Goal: Task Accomplishment & Management: Use online tool/utility

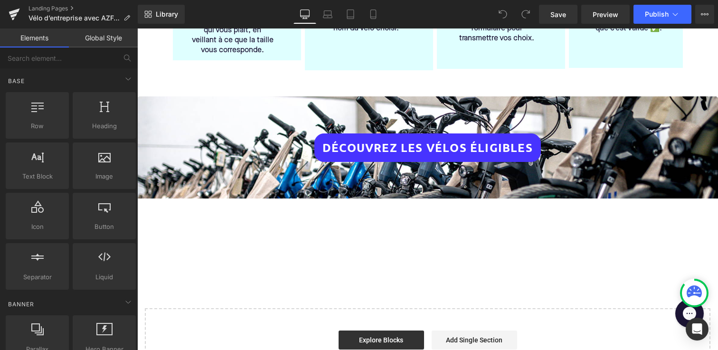
scroll to position [399, 0]
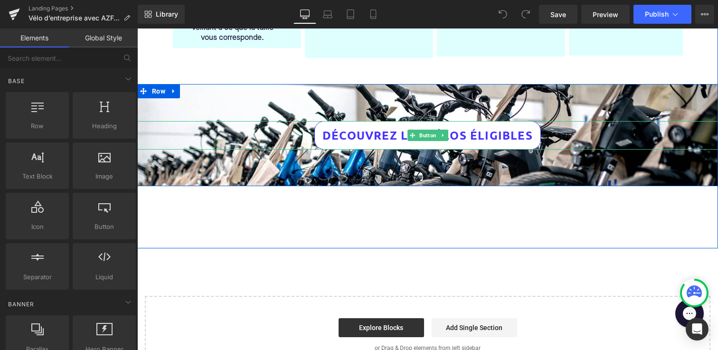
click at [358, 132] on span "DÉCOUVREZ LES VÉLOS ÉLIGIBLES" at bounding box center [428, 135] width 210 height 7
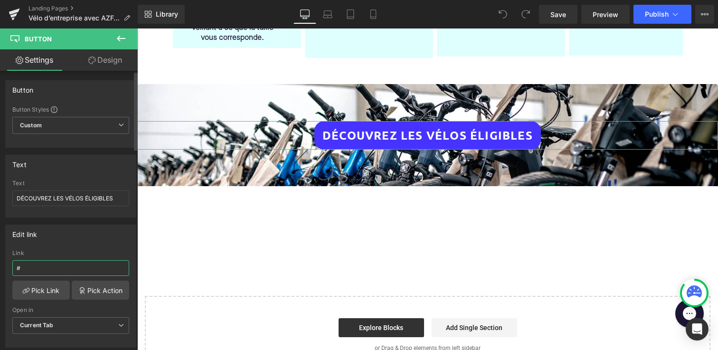
drag, startPoint x: 40, startPoint y: 267, endPoint x: 0, endPoint y: 261, distance: 40.8
click at [0, 266] on div "Edit link # Link # Pick Link Pick Action Current Tab New Tab Open in Current Ta…" at bounding box center [71, 283] width 142 height 130
type input "[URL][DOMAIN_NAME]"
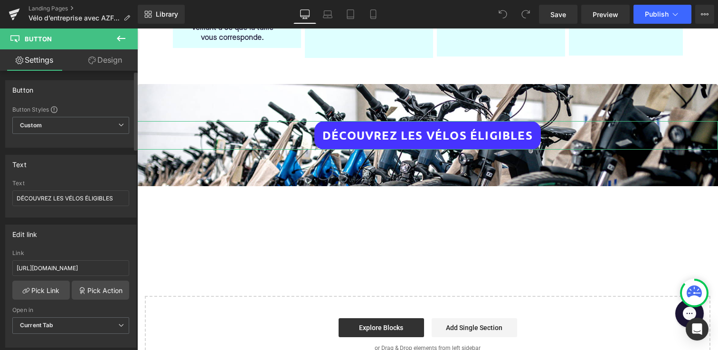
click at [63, 241] on div "Edit link" at bounding box center [71, 234] width 130 height 18
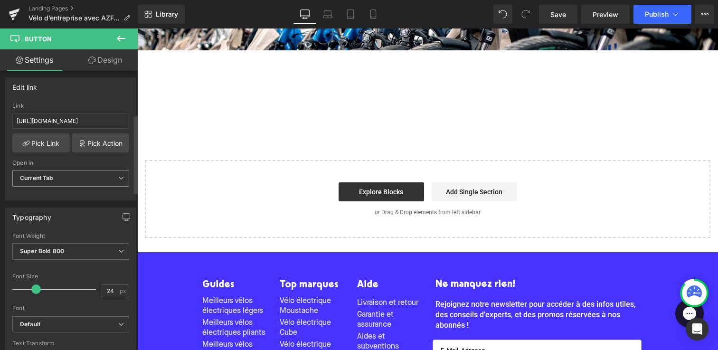
scroll to position [146, 0]
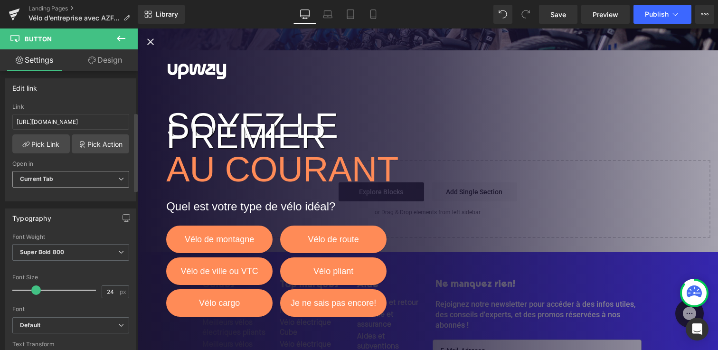
click at [43, 180] on b "Current Tab" at bounding box center [37, 178] width 34 height 7
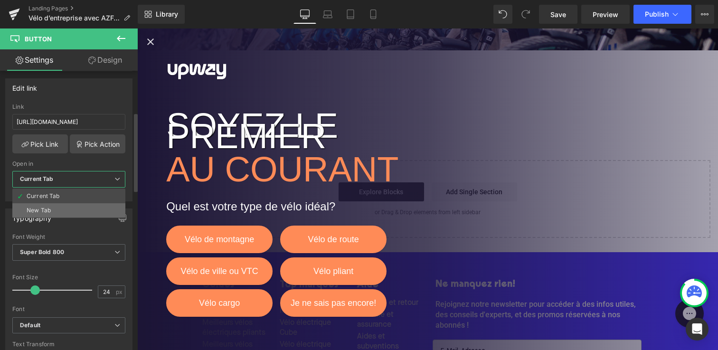
click at [48, 211] on div "New Tab" at bounding box center [39, 210] width 24 height 7
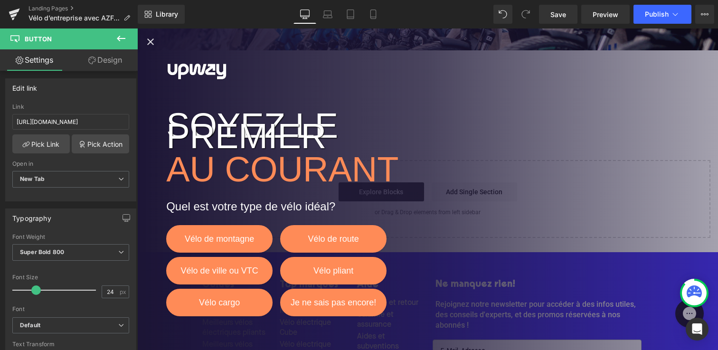
click at [150, 38] on icon "Close popup" at bounding box center [150, 41] width 11 height 11
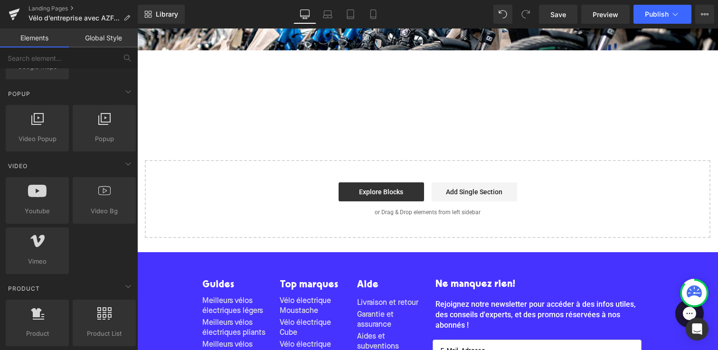
scroll to position [0, 0]
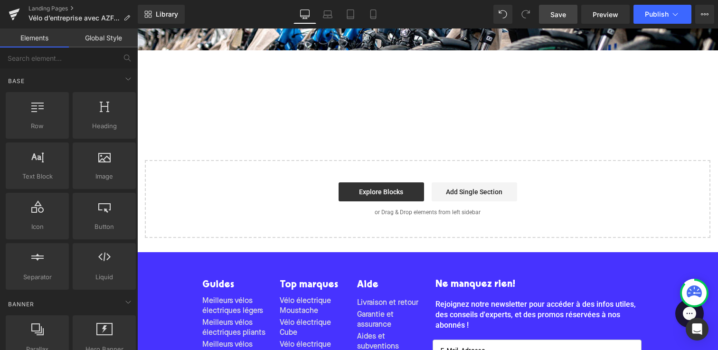
click at [562, 15] on span "Save" at bounding box center [558, 14] width 16 height 10
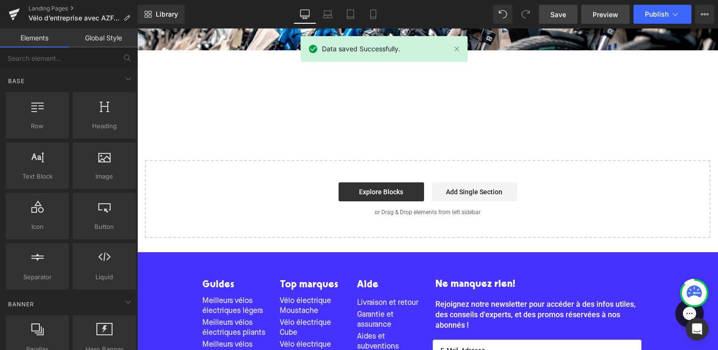
click at [606, 18] on span "Preview" at bounding box center [606, 14] width 26 height 10
